Goal: Information Seeking & Learning: Learn about a topic

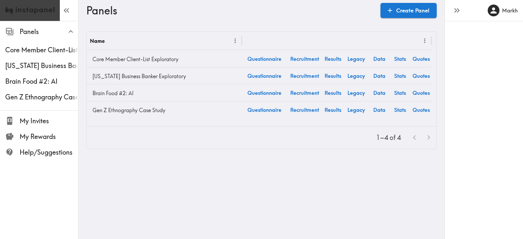
click at [24, 11] on img at bounding box center [29, 10] width 49 height 21
click at [474, 72] on div "Markh" at bounding box center [483, 119] width 78 height 239
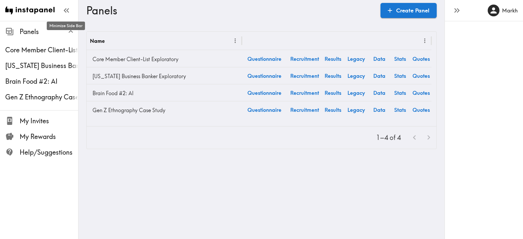
click at [69, 8] on icon "button" at bounding box center [66, 10] width 9 height 9
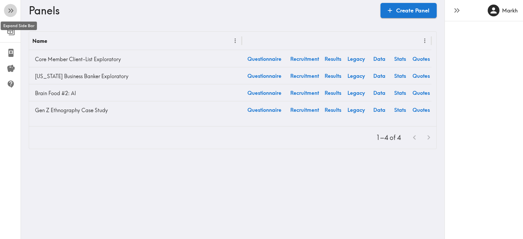
click at [9, 9] on icon "button" at bounding box center [9, 10] width 3 height 5
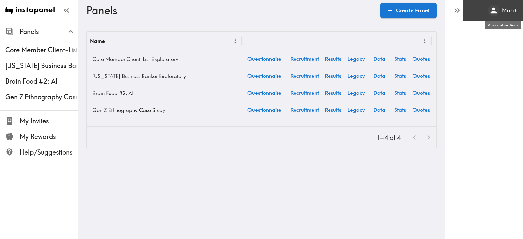
click at [513, 8] on h6 "Markh" at bounding box center [510, 10] width 16 height 7
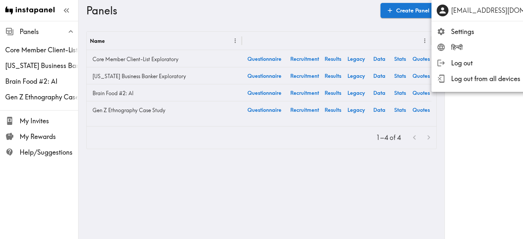
click at [494, 126] on div at bounding box center [261, 119] width 523 height 239
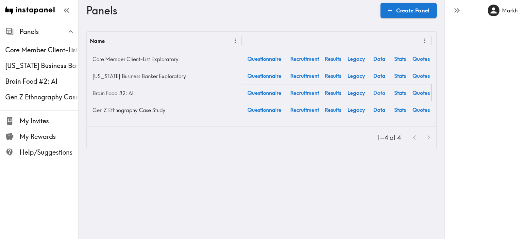
click at [378, 92] on link "Data" at bounding box center [379, 92] width 21 height 17
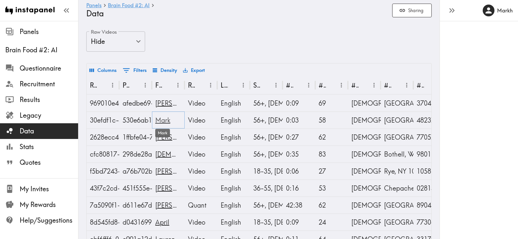
click at [163, 121] on link "Mark" at bounding box center [162, 120] width 15 height 8
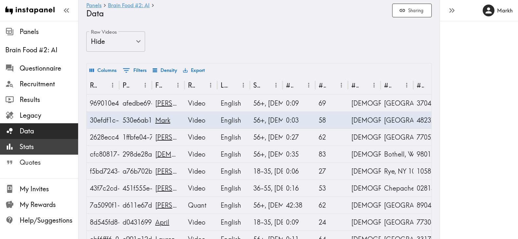
drag, startPoint x: 21, startPoint y: 157, endPoint x: 21, endPoint y: 153, distance: 4.0
click at [21, 157] on span "Quotes" at bounding box center [49, 163] width 58 height 12
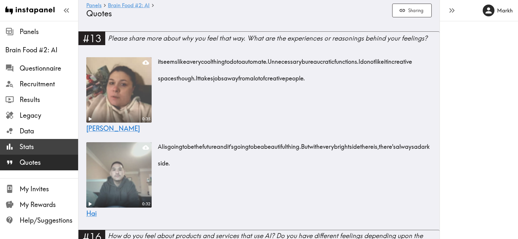
click at [21, 150] on span "Stats" at bounding box center [49, 146] width 58 height 9
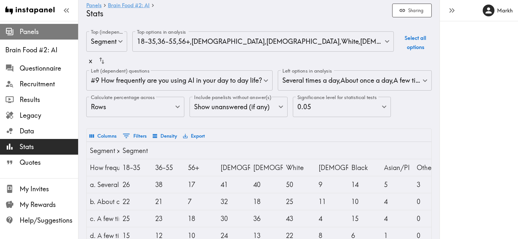
click at [47, 31] on span "Panels" at bounding box center [49, 31] width 58 height 9
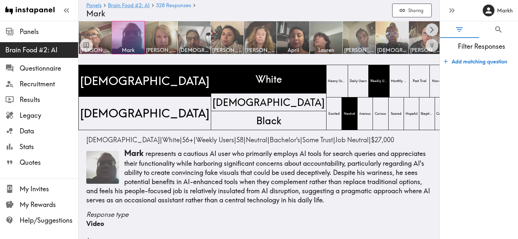
click at [428, 27] on icon "Scroll right" at bounding box center [432, 30] width 8 height 8
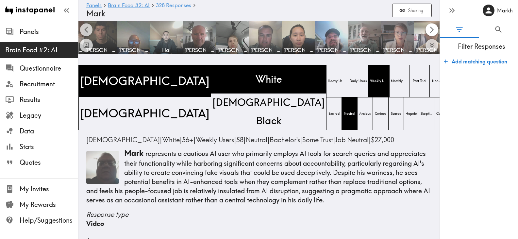
scroll to position [0, 361]
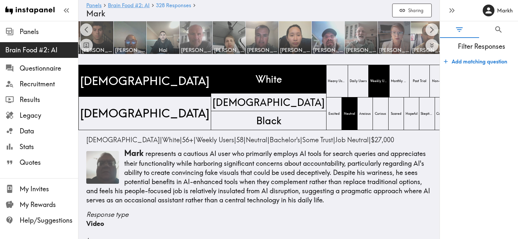
click at [202, 27] on img at bounding box center [196, 38] width 34 height 34
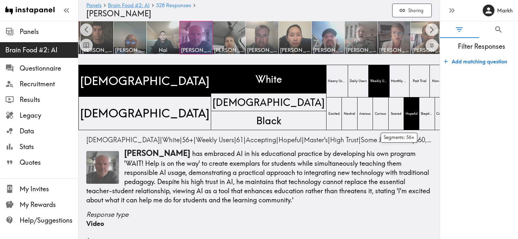
click at [456, 118] on span "56+" at bounding box center [469, 119] width 26 height 21
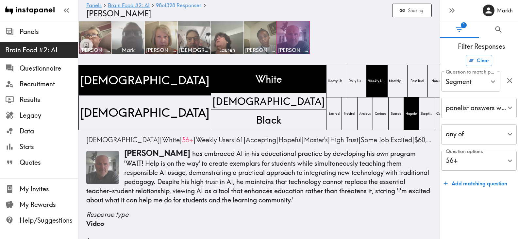
click at [125, 33] on img at bounding box center [128, 38] width 34 height 34
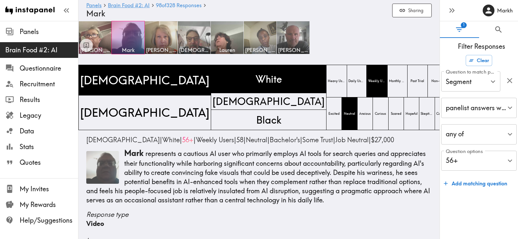
click at [278, 204] on p "[PERSON_NAME] represents a cautious AI user who primarily employs AI tools for …" at bounding box center [258, 176] width 345 height 57
click at [455, 114] on span "56+" at bounding box center [464, 110] width 19 height 15
click at [254, 119] on span "Black" at bounding box center [268, 119] width 29 height 17
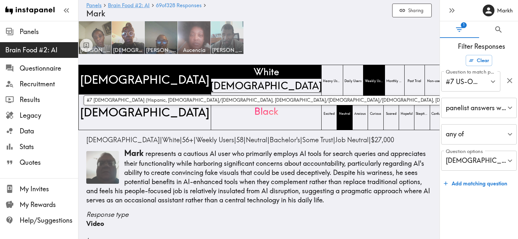
click at [209, 88] on span "[DEMOGRAPHIC_DATA]" at bounding box center [266, 85] width 114 height 17
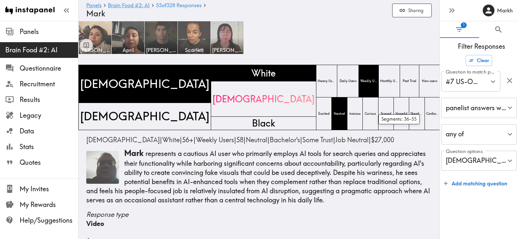
click at [440, 96] on span "36-55" at bounding box center [459, 100] width 39 height 21
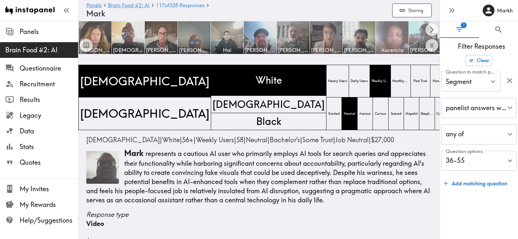
click at [392, 39] on img at bounding box center [392, 38] width 34 height 34
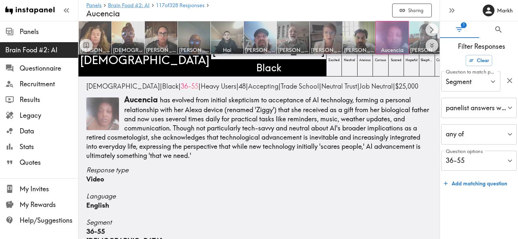
scroll to position [65, 0]
